Goal: Information Seeking & Learning: Learn about a topic

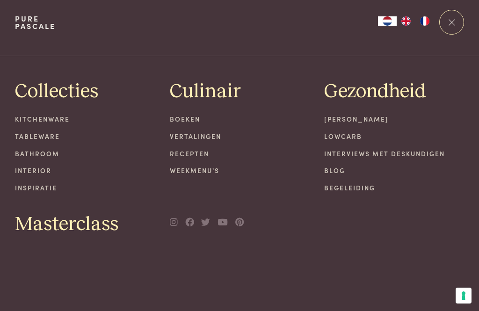
click at [193, 151] on link "Recepten" at bounding box center [240, 154] width 140 height 10
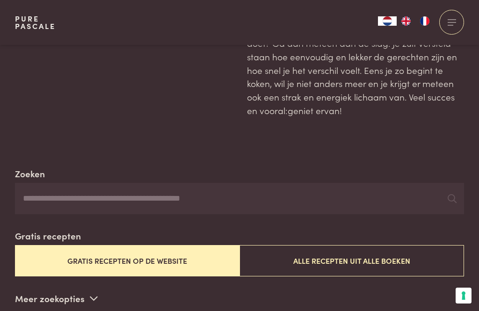
scroll to position [174, 0]
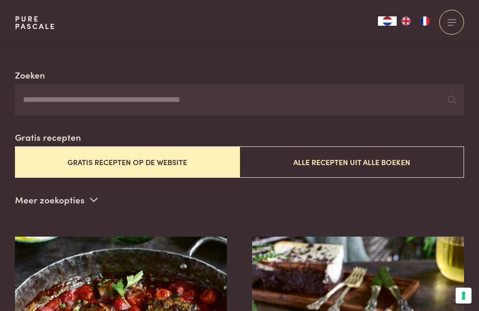
click at [53, 101] on input "Zoeken" at bounding box center [239, 100] width 449 height 32
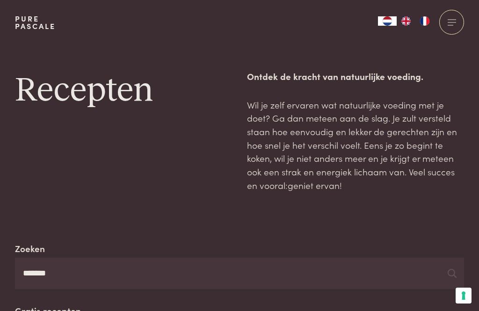
type input "*******"
click at [453, 20] on span at bounding box center [452, 19] width 8 height 0
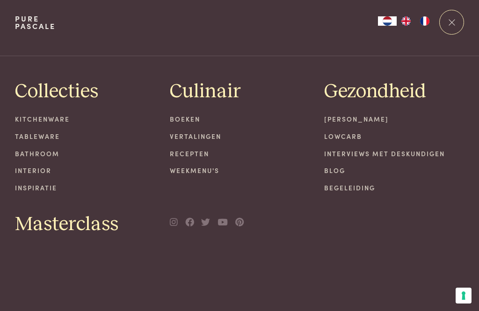
click at [184, 151] on link "Recepten" at bounding box center [240, 154] width 140 height 10
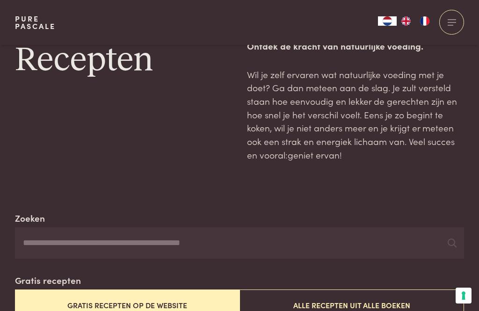
scroll to position [30, 0]
click at [57, 238] on input "Zoeken" at bounding box center [239, 244] width 449 height 32
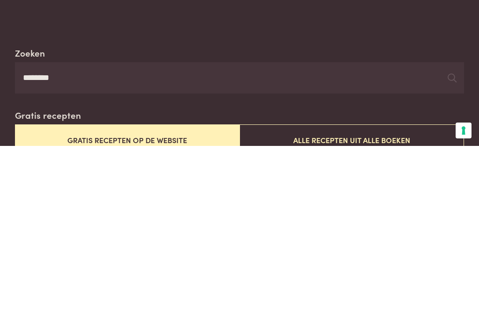
type input "********"
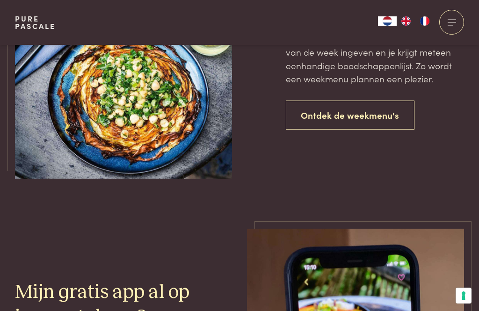
scroll to position [702, 0]
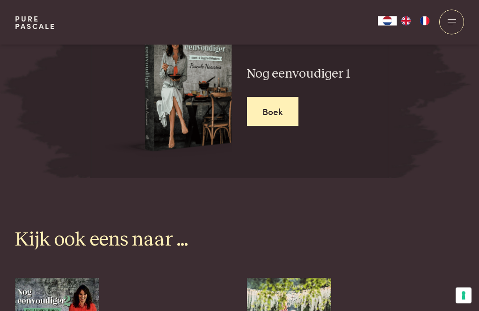
scroll to position [2691, 0]
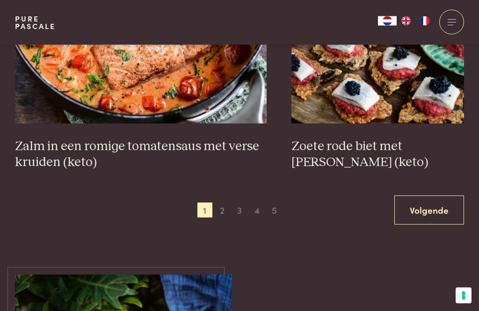
scroll to position [1779, 0]
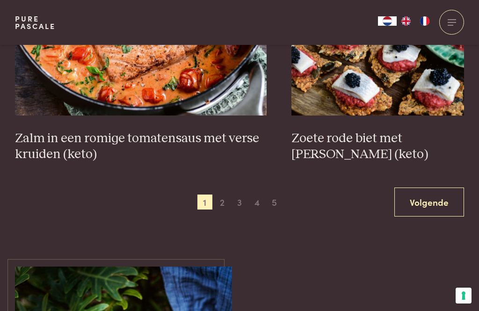
click at [259, 204] on span "4" at bounding box center [257, 202] width 15 height 15
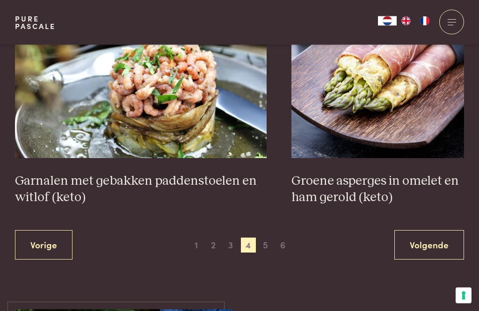
scroll to position [1684, 0]
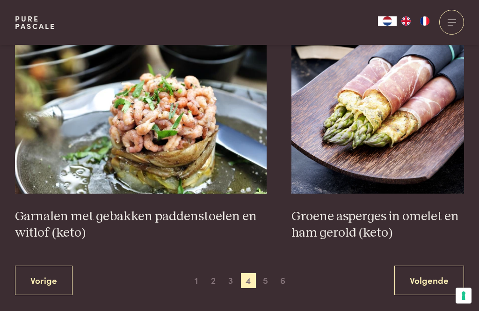
click at [213, 280] on span "2" at bounding box center [213, 280] width 15 height 15
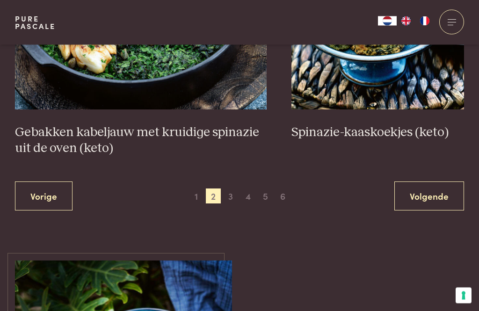
scroll to position [1755, 0]
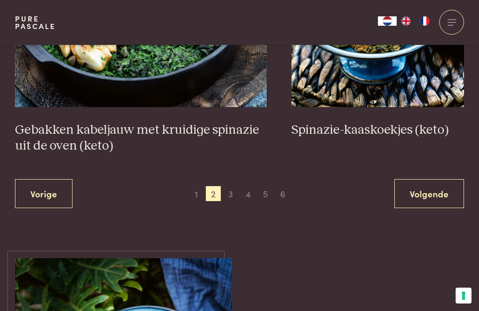
click at [234, 195] on span "3" at bounding box center [230, 193] width 15 height 15
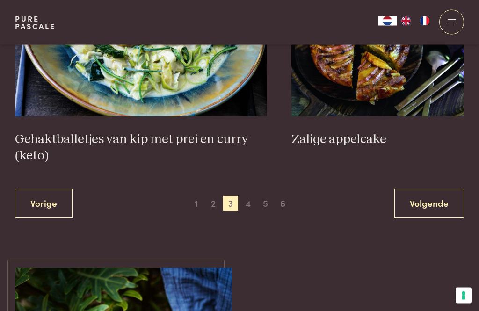
scroll to position [1840, 0]
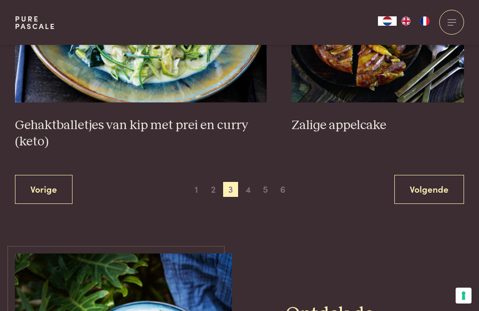
click at [253, 191] on span "4" at bounding box center [248, 189] width 15 height 15
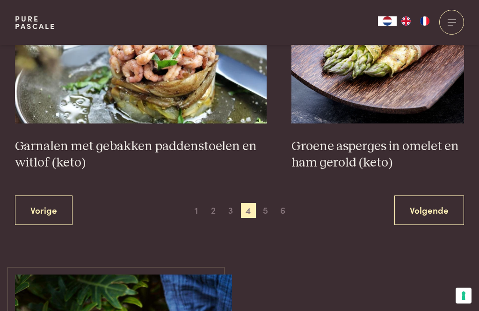
click at [270, 212] on span "5" at bounding box center [265, 210] width 15 height 15
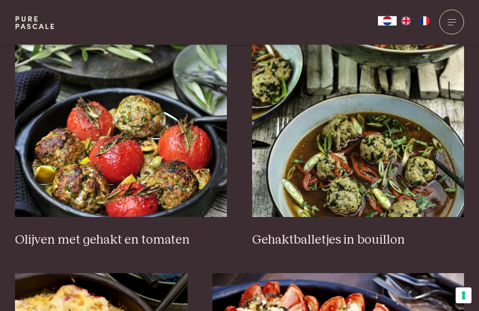
scroll to position [1175, 0]
click at [160, 167] on img at bounding box center [121, 123] width 213 height 187
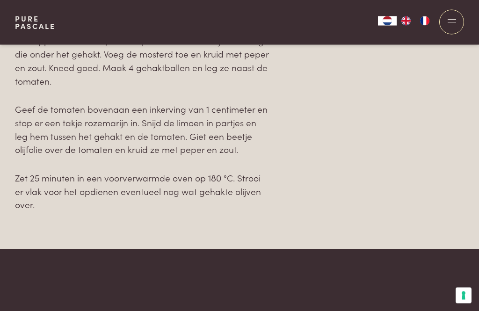
scroll to position [1140, 0]
